Goal: Complete application form: Complete application form

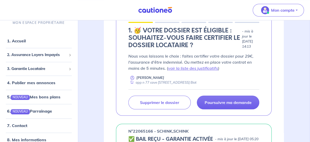
scroll to position [202, 0]
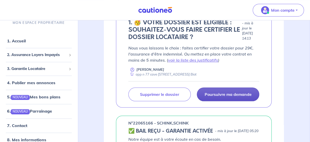
click at [232, 97] on p "Poursuivre ma demande" at bounding box center [228, 94] width 47 height 5
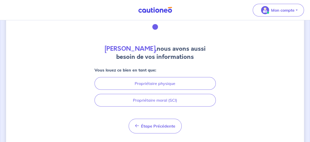
scroll to position [36, 0]
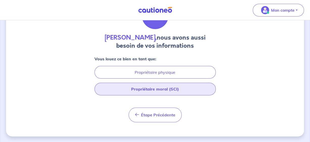
click at [162, 89] on button "Propriétaire moral (SCI)" at bounding box center [155, 88] width 121 height 13
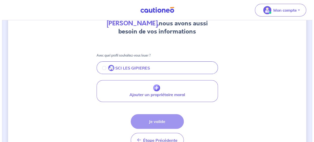
scroll to position [76, 0]
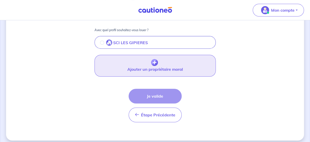
click at [156, 62] on img "button" at bounding box center [154, 62] width 7 height 7
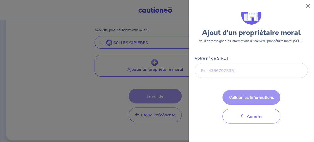
scroll to position [0, 0]
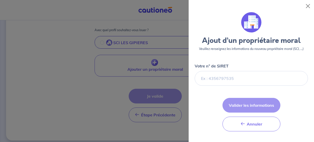
click at [238, 69] on div "Votre n° de SIRET" at bounding box center [251, 74] width 113 height 23
click at [232, 64] on div "Votre n° de SIRET" at bounding box center [251, 74] width 113 height 23
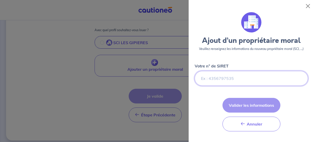
drag, startPoint x: 201, startPoint y: 79, endPoint x: 208, endPoint y: 74, distance: 8.3
click at [203, 77] on input "Votre n° de SIRET" at bounding box center [251, 78] width 113 height 15
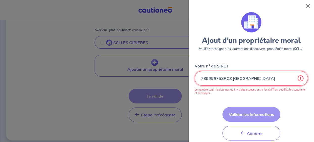
drag, startPoint x: 253, startPoint y: 79, endPoint x: 224, endPoint y: 79, distance: 29.3
click at [224, 79] on input "Votre n° de SIRET" at bounding box center [251, 78] width 113 height 15
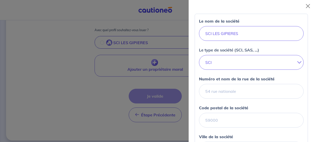
scroll to position [101, 0]
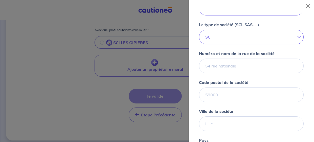
type input "789996758"
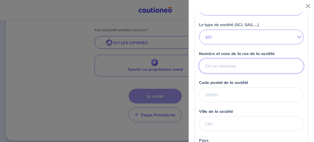
click at [219, 66] on input "Numéro et nom de la rue de la société" at bounding box center [251, 65] width 105 height 15
type input "[STREET_ADDRESS]"
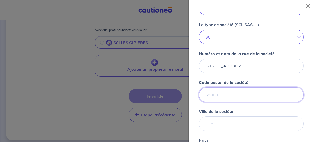
type input "06370"
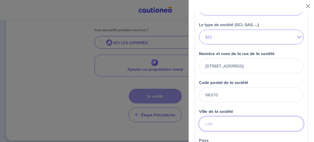
type input "Mouans Sartoux"
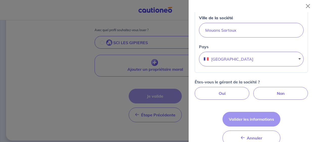
scroll to position [202, 0]
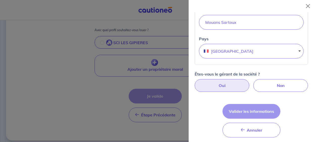
click at [222, 83] on label "Oui" at bounding box center [222, 85] width 55 height 13
radio input "true"
select select "FR"
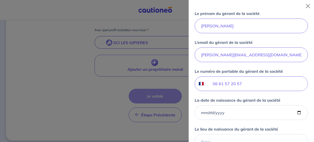
scroll to position [354, 0]
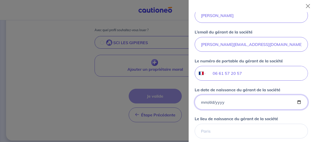
click at [230, 98] on input "La date de naissance du gérant de la société" at bounding box center [251, 102] width 113 height 15
type input "[DATE]"
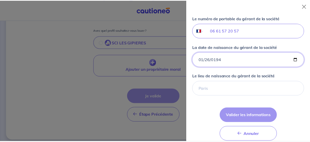
scroll to position [405, 0]
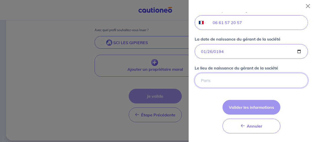
click at [201, 77] on input "Le lieu de naissance du gérant de la société" at bounding box center [251, 80] width 113 height 15
type input "Outines 51"
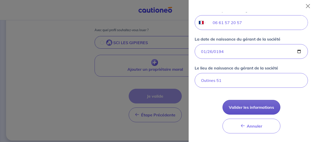
click at [263, 102] on button "Valider les informations" at bounding box center [252, 107] width 58 height 15
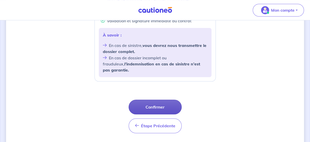
scroll to position [235, 0]
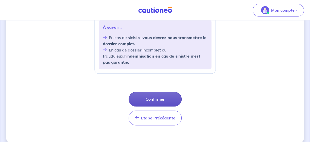
click at [164, 92] on button "Confirmer" at bounding box center [155, 99] width 53 height 15
click at [168, 93] on button "Confirmer" at bounding box center [155, 99] width 53 height 15
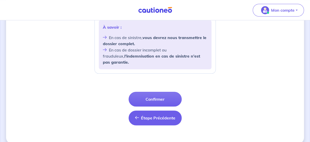
click at [152, 115] on span "Étape Précédente" at bounding box center [158, 117] width 34 height 5
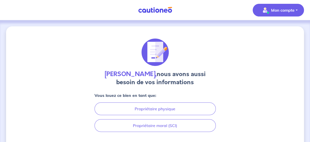
click at [297, 10] on button "Mon compte" at bounding box center [278, 10] width 51 height 13
click at [282, 31] on link "Mes informations" at bounding box center [273, 31] width 41 height 8
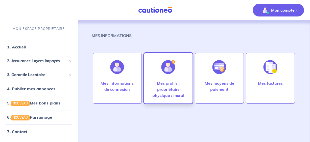
click at [175, 85] on p "Mes profils : propriétaire physique / moral" at bounding box center [168, 89] width 38 height 18
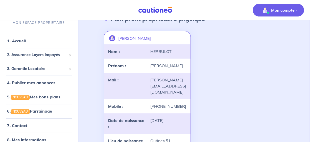
scroll to position [25, 0]
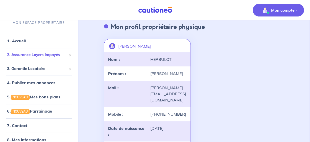
click at [33, 52] on span "2. Assurance Loyers Impayés" at bounding box center [37, 55] width 60 height 6
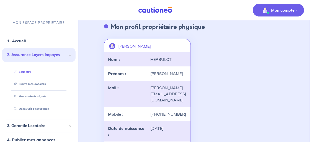
click at [31, 70] on link "Souscrire" at bounding box center [21, 72] width 19 height 4
click at [293, 11] on p "Mon compte" at bounding box center [283, 10] width 24 height 6
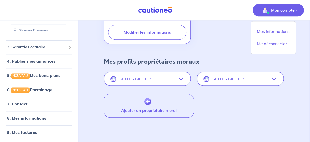
scroll to position [191, 0]
click at [181, 79] on icon "button" at bounding box center [181, 79] width 4 height 4
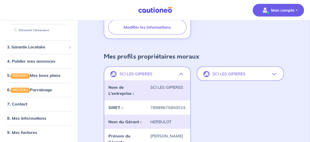
click at [278, 78] on button "SCI LES GIPIERES" at bounding box center [241, 74] width 86 height 12
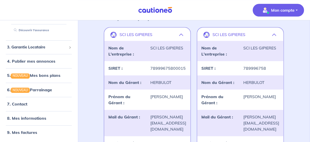
scroll to position [216, 0]
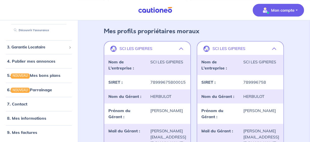
click at [179, 51] on icon "button" at bounding box center [181, 49] width 4 height 4
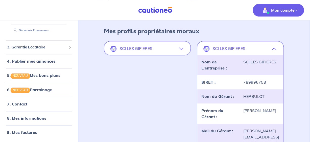
drag, startPoint x: 179, startPoint y: 54, endPoint x: 132, endPoint y: 83, distance: 56.0
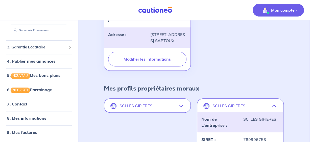
scroll to position [156, 0]
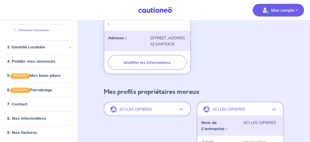
click at [182, 111] on icon "button" at bounding box center [181, 109] width 4 height 4
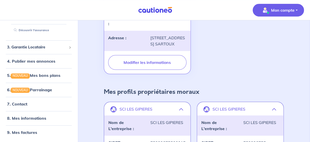
scroll to position [207, 0]
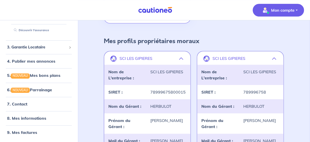
drag, startPoint x: 181, startPoint y: 63, endPoint x: 152, endPoint y: 86, distance: 36.9
click at [152, 81] on div "SCI LES GIPIERES" at bounding box center [168, 75] width 42 height 12
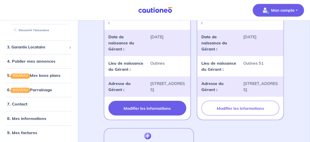
scroll to position [384, 0]
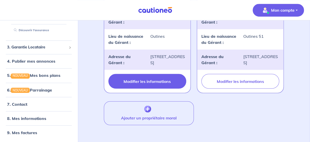
click at [163, 80] on button "Modifier les informations" at bounding box center [147, 81] width 78 height 15
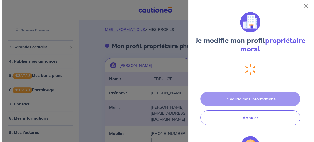
scroll to position [191, 0]
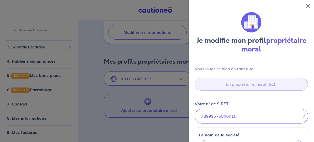
select select "FR"
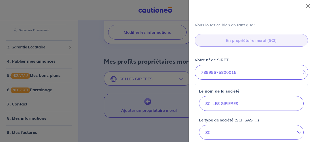
scroll to position [51, 0]
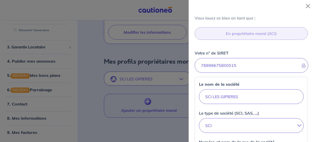
click at [196, 71] on div at bounding box center [251, 65] width 113 height 15
click at [263, 98] on input "SCI LES GIPIERES" at bounding box center [251, 96] width 105 height 15
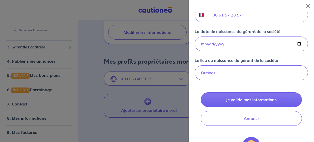
scroll to position [405, 0]
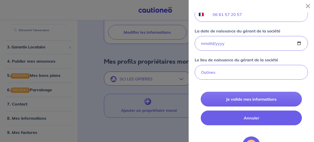
click at [261, 111] on button "Annuler" at bounding box center [251, 117] width 101 height 15
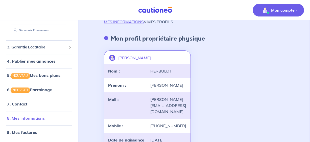
scroll to position [25, 0]
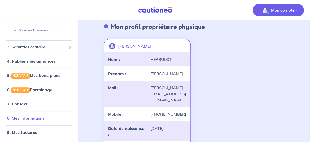
click at [38, 118] on link "8. Mes informations" at bounding box center [26, 117] width 38 height 5
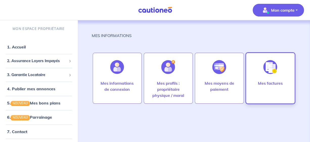
click at [270, 70] on img at bounding box center [271, 67] width 14 height 14
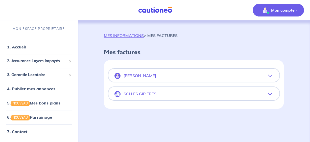
click at [269, 75] on icon "button" at bounding box center [270, 76] width 4 height 4
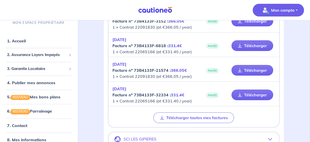
scroll to position [101, 0]
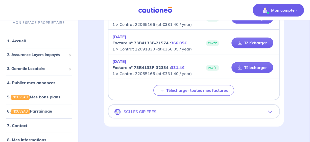
click at [269, 110] on icon "button" at bounding box center [270, 112] width 4 height 4
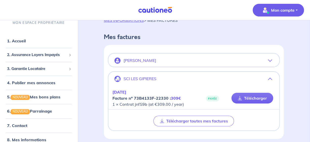
scroll to position [0, 0]
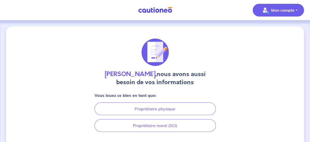
click at [295, 9] on button "Mon compte" at bounding box center [278, 10] width 51 height 13
click at [57, 26] on div "[PERSON_NAME], nous avons aussi besoin de vos informations Vous louez ce bien e…" at bounding box center [155, 99] width 298 height 146
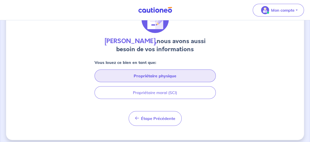
scroll to position [36, 0]
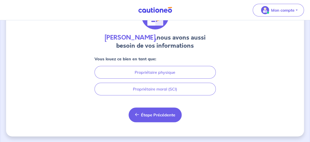
click at [168, 113] on span "Étape Précédente" at bounding box center [158, 114] width 34 height 5
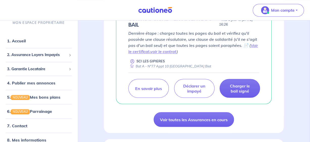
scroll to position [405, 0]
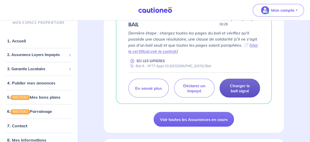
click at [245, 93] on p "Charger le bail signé" at bounding box center [240, 88] width 28 height 10
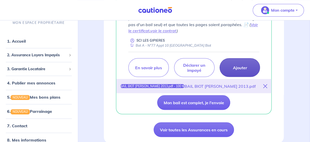
scroll to position [430, 0]
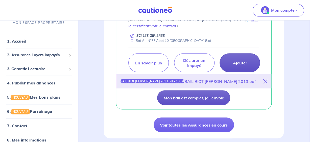
click at [219, 105] on button "Mon bail est complet, je l'envoie" at bounding box center [193, 97] width 73 height 15
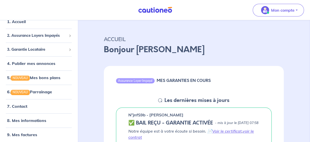
scroll to position [0, 0]
